Goal: Task Accomplishment & Management: Use online tool/utility

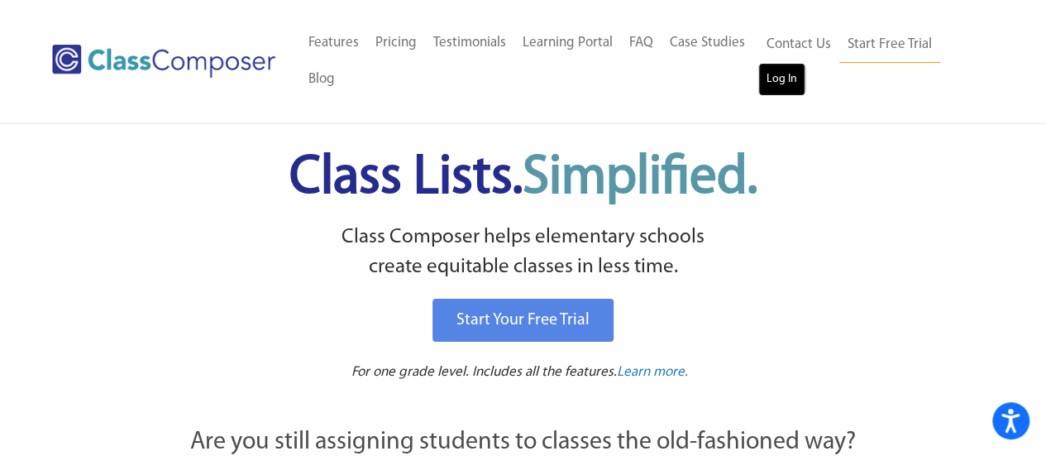
click at [785, 74] on link "Log In" at bounding box center [781, 79] width 47 height 33
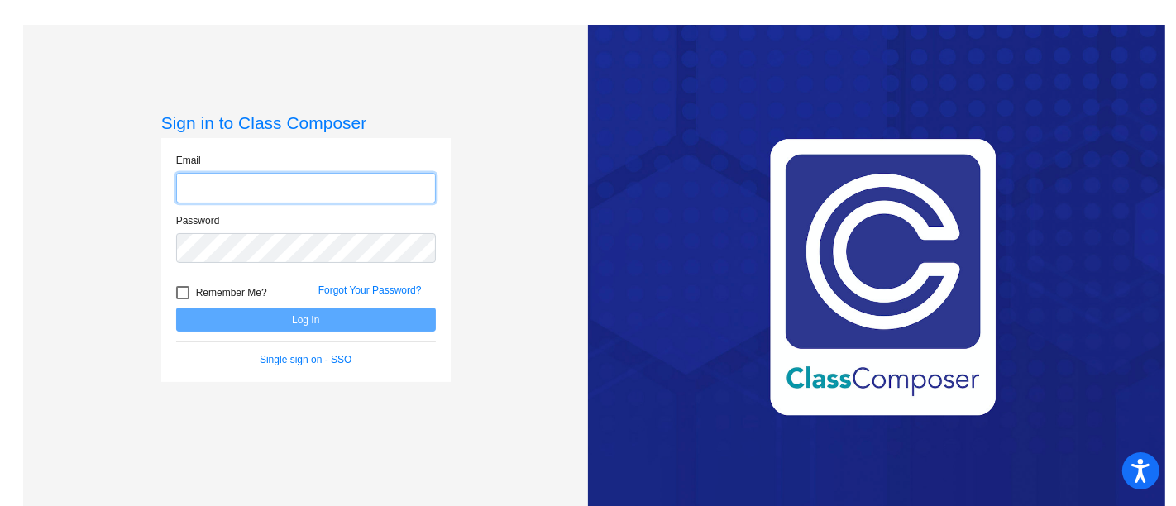
click at [360, 183] on input "email" at bounding box center [306, 188] width 260 height 31
type input "[PERSON_NAME][EMAIL_ADDRESS][PERSON_NAME][DOMAIN_NAME]"
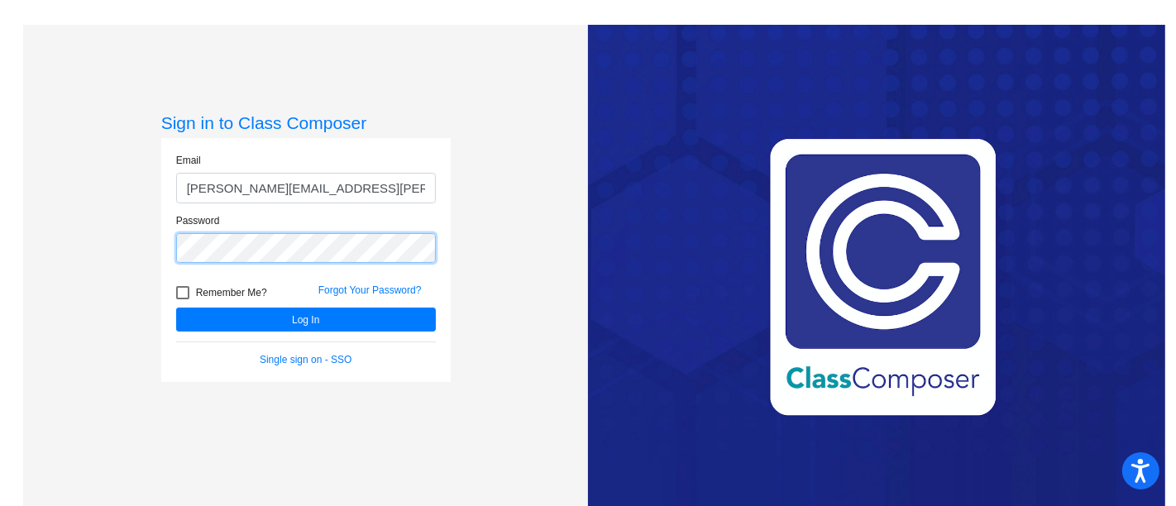
click at [176, 308] on button "Log In" at bounding box center [306, 320] width 260 height 24
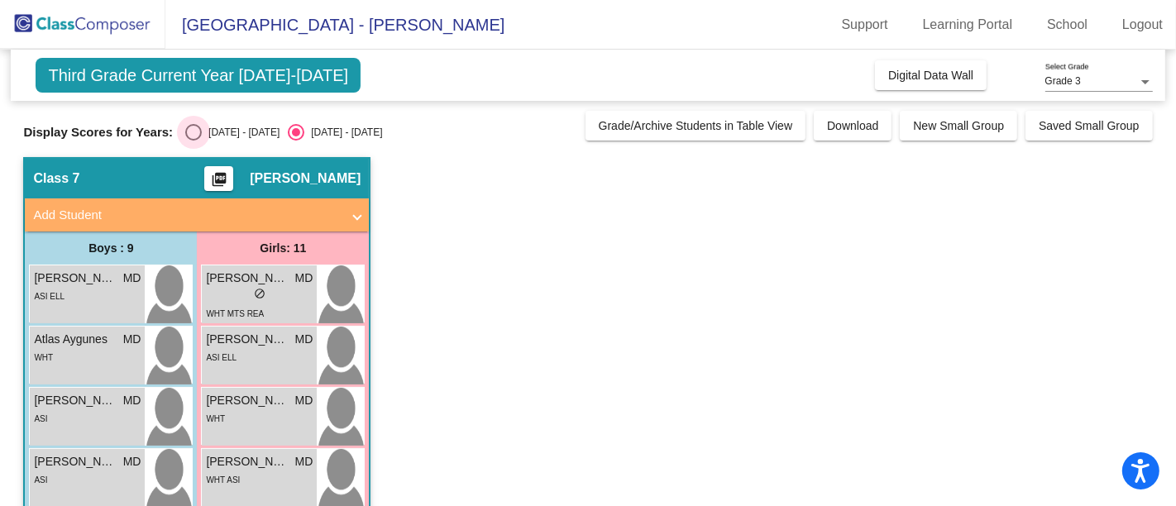
click at [189, 132] on div "Select an option" at bounding box center [193, 132] width 17 height 17
click at [193, 141] on input "[DATE] - [DATE]" at bounding box center [193, 141] width 1 height 1
radio input "true"
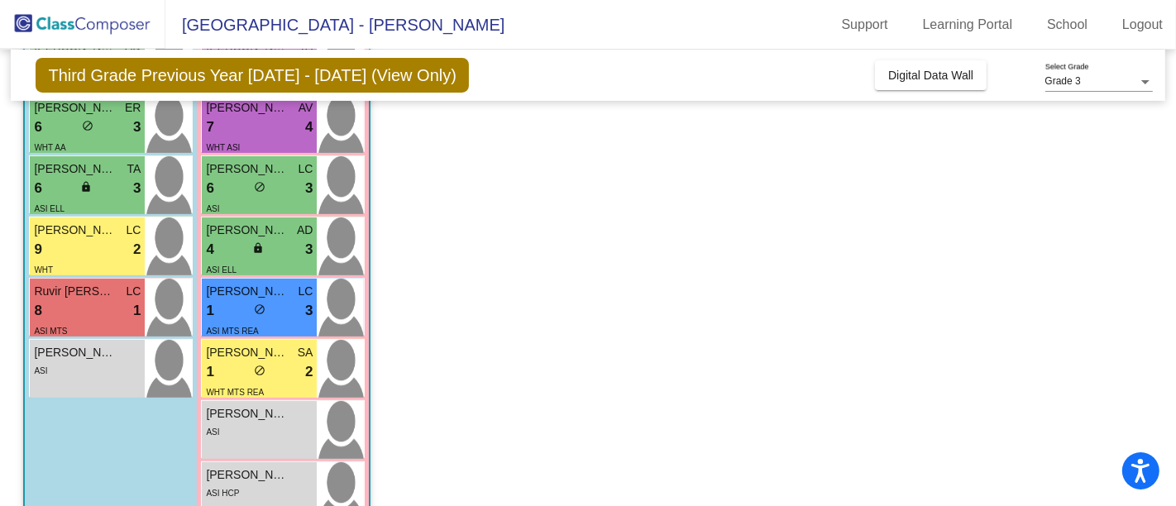
scroll to position [415, 0]
click at [234, 307] on div "1 lock do_not_disturb_alt 3" at bounding box center [259, 310] width 107 height 21
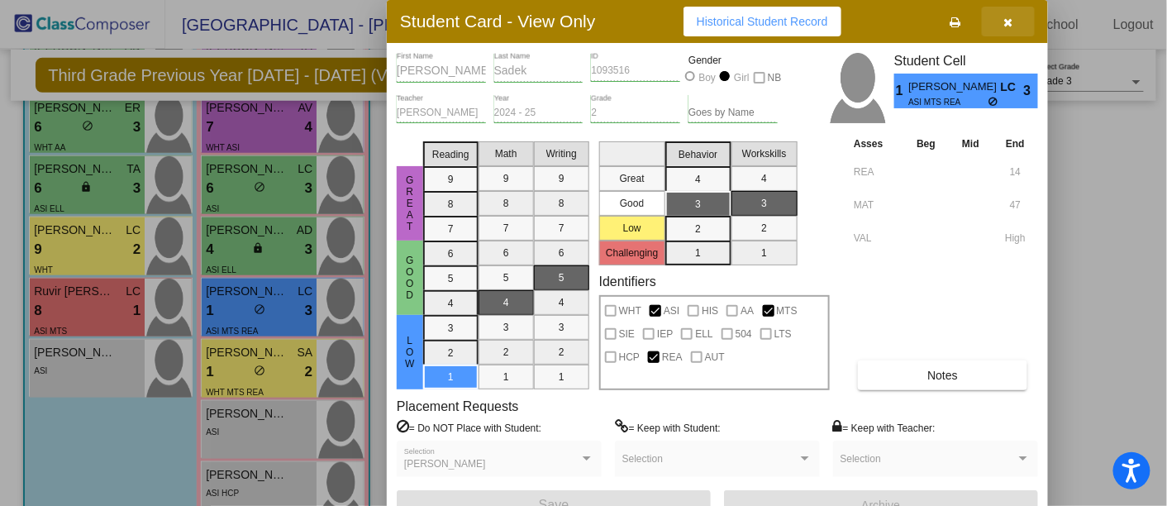
click at [1005, 22] on icon "button" at bounding box center [1009, 23] width 9 height 12
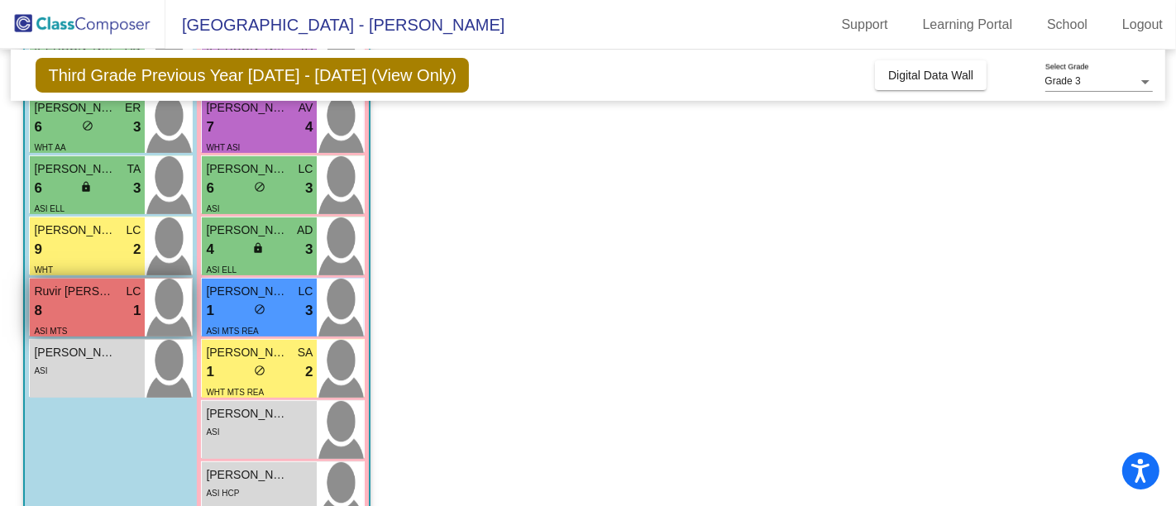
click at [121, 298] on div "Ruvir Baweja LC" at bounding box center [87, 291] width 107 height 17
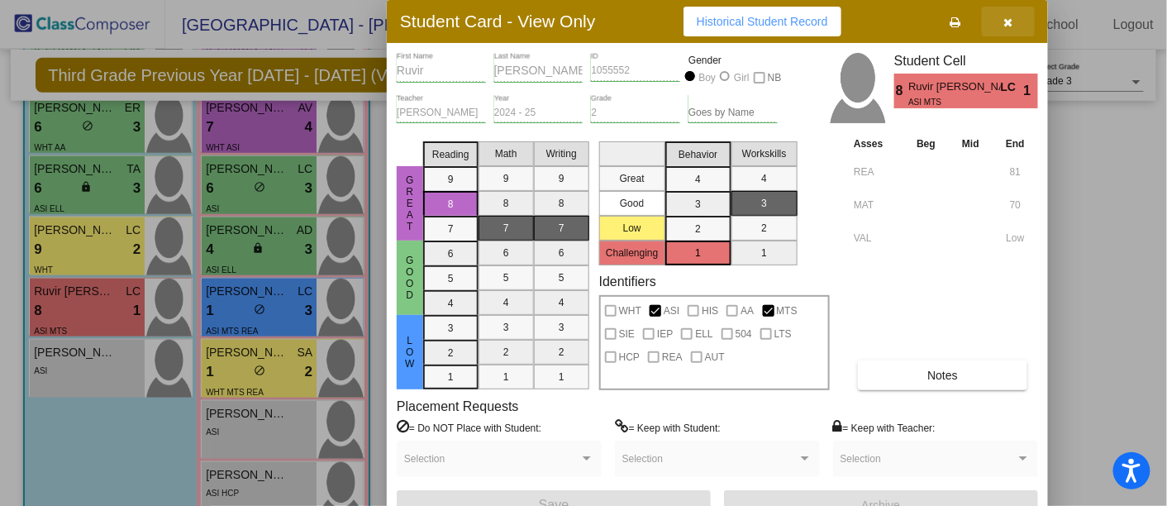
click at [1010, 20] on icon "button" at bounding box center [1009, 23] width 9 height 12
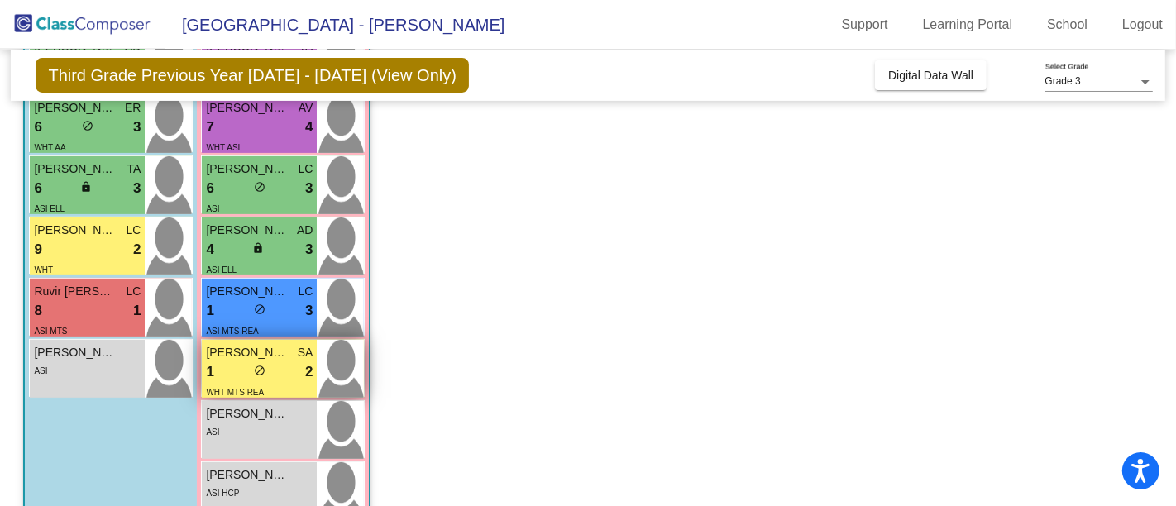
click at [268, 350] on span "Adelyn Phipps" at bounding box center [247, 352] width 83 height 17
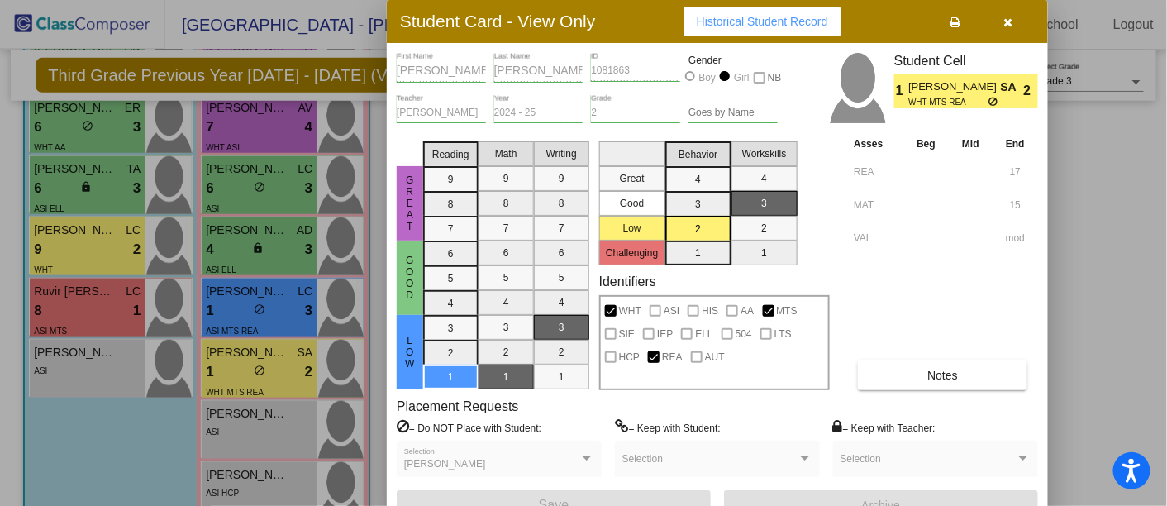
click at [1013, 12] on button "button" at bounding box center [1008, 22] width 53 height 30
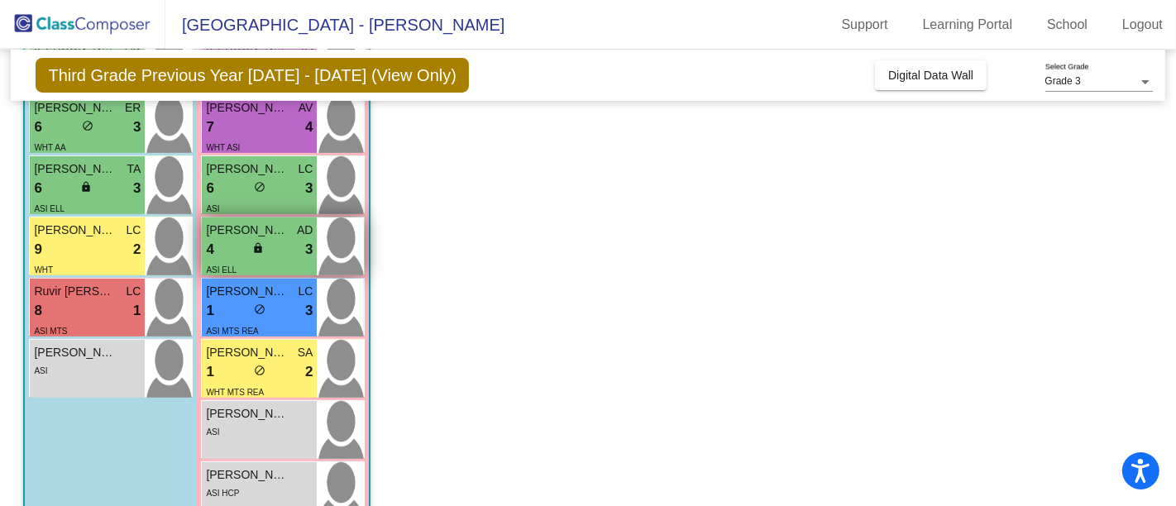
scroll to position [406, 0]
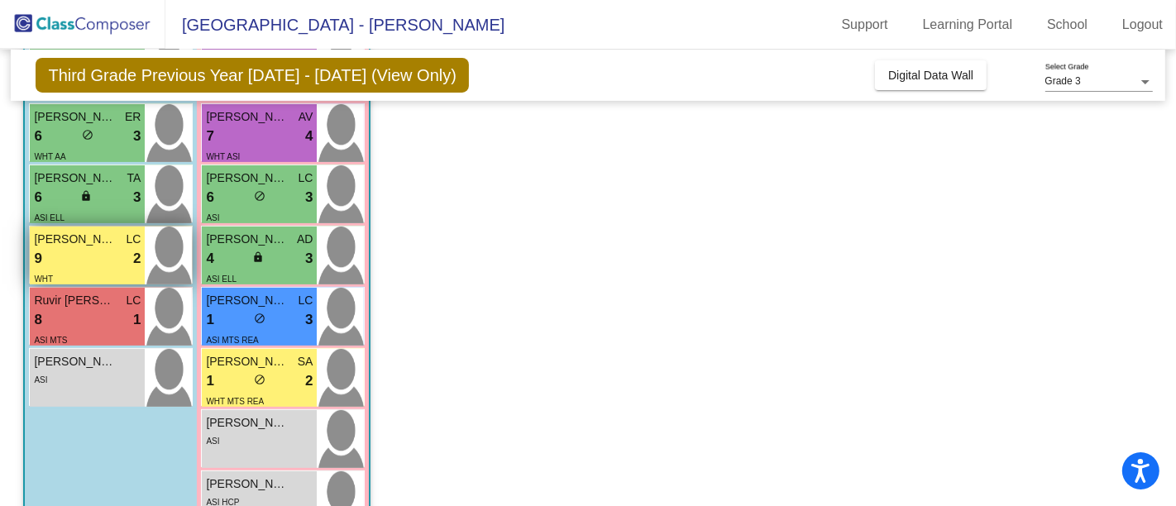
click at [63, 251] on div "9 lock do_not_disturb_alt 2" at bounding box center [87, 258] width 107 height 21
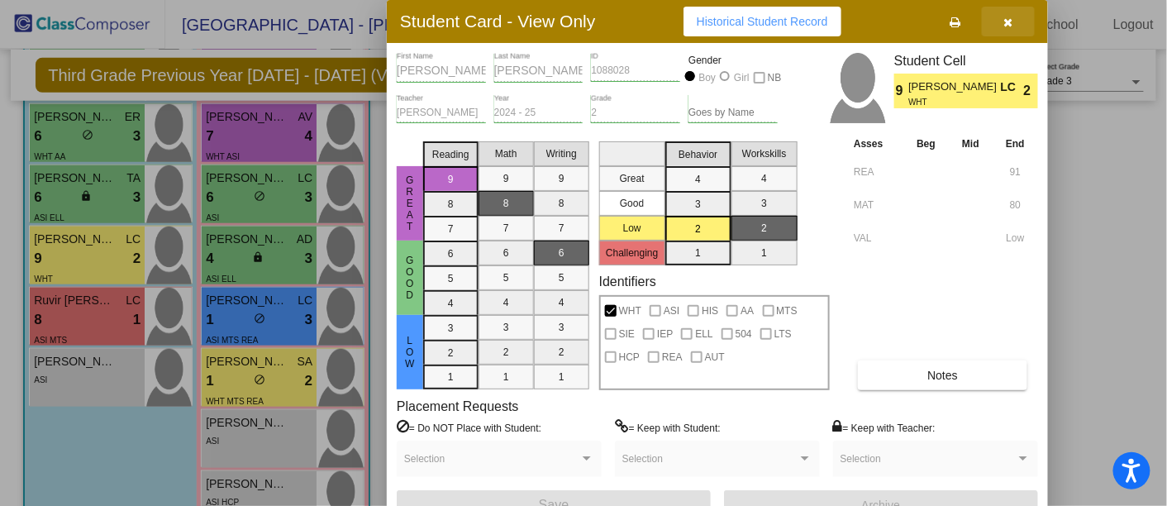
click at [1001, 17] on button "button" at bounding box center [1008, 22] width 53 height 30
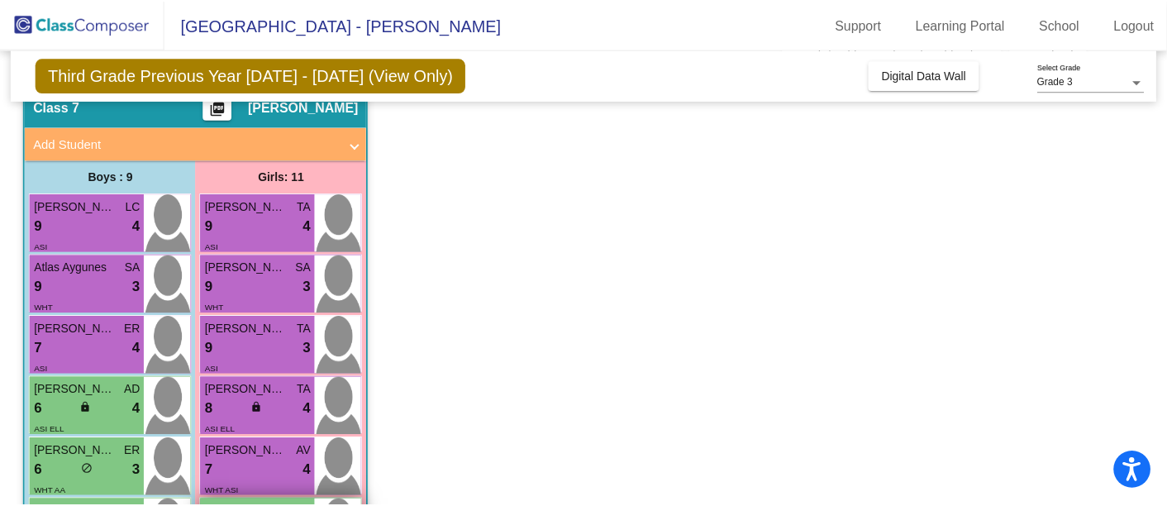
scroll to position [70, 0]
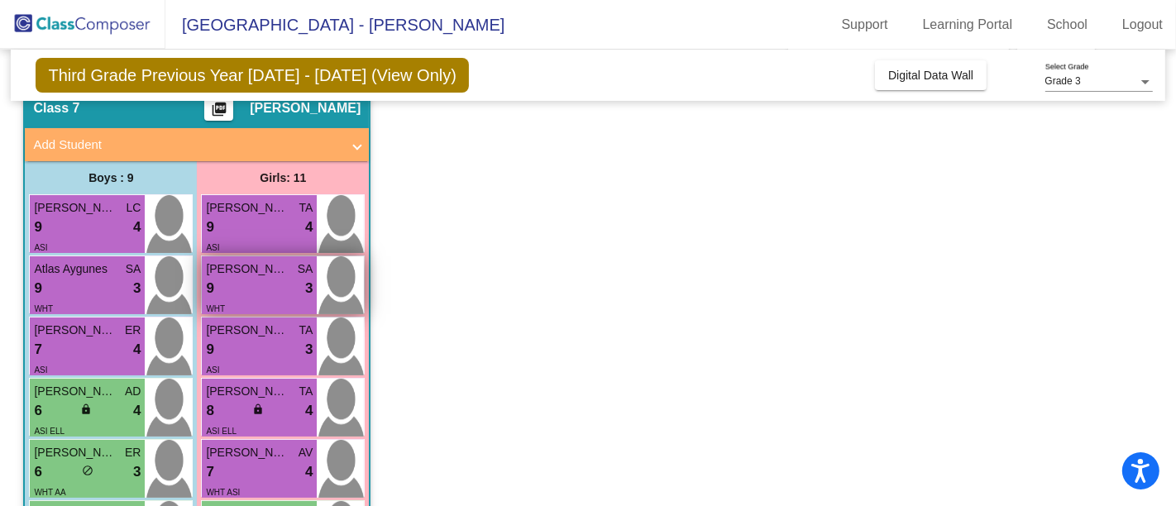
click at [260, 291] on div "9 lock do_not_disturb_alt 3" at bounding box center [259, 288] width 107 height 21
